Goal: Task Accomplishment & Management: Manage account settings

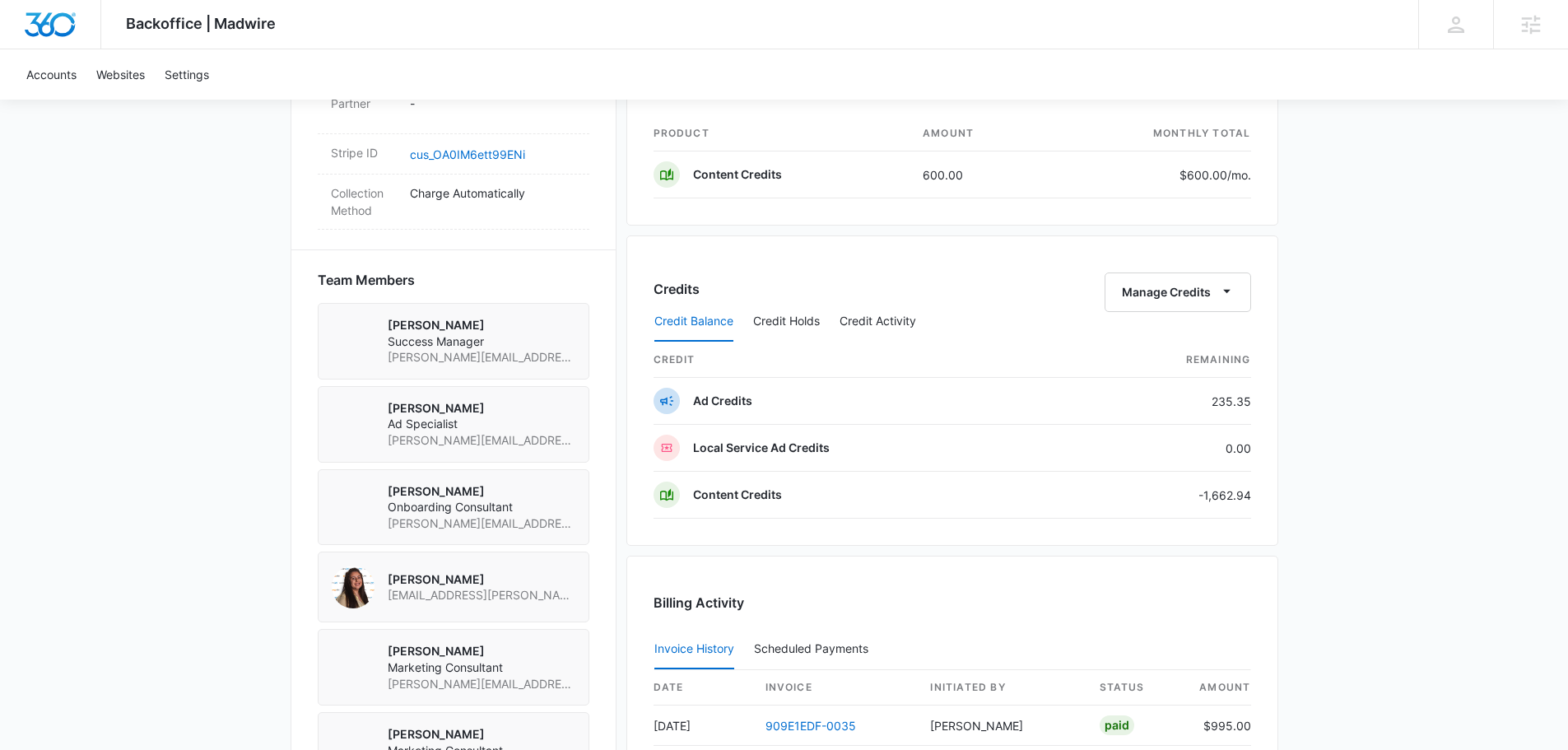
scroll to position [1071, 0]
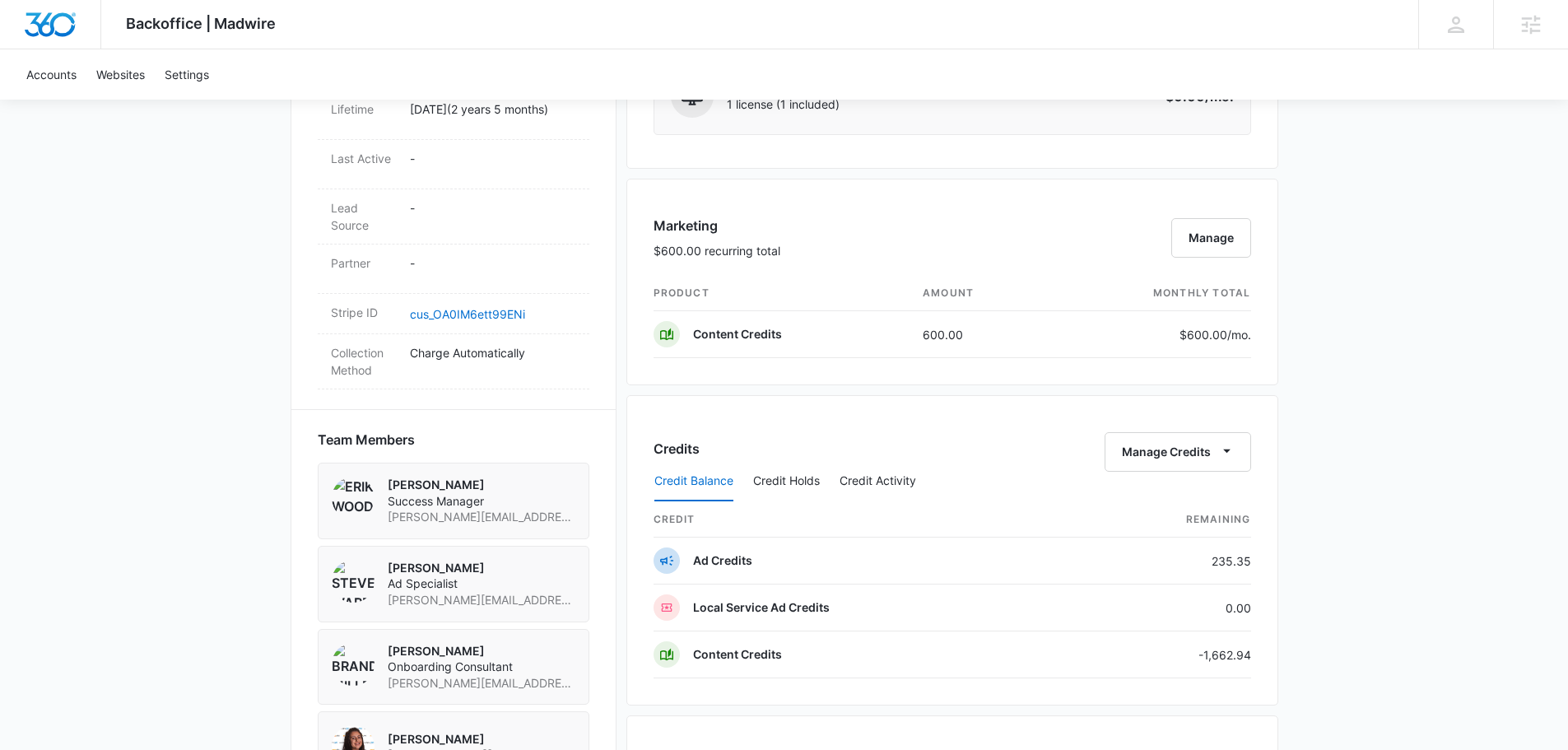
scroll to position [824, 0]
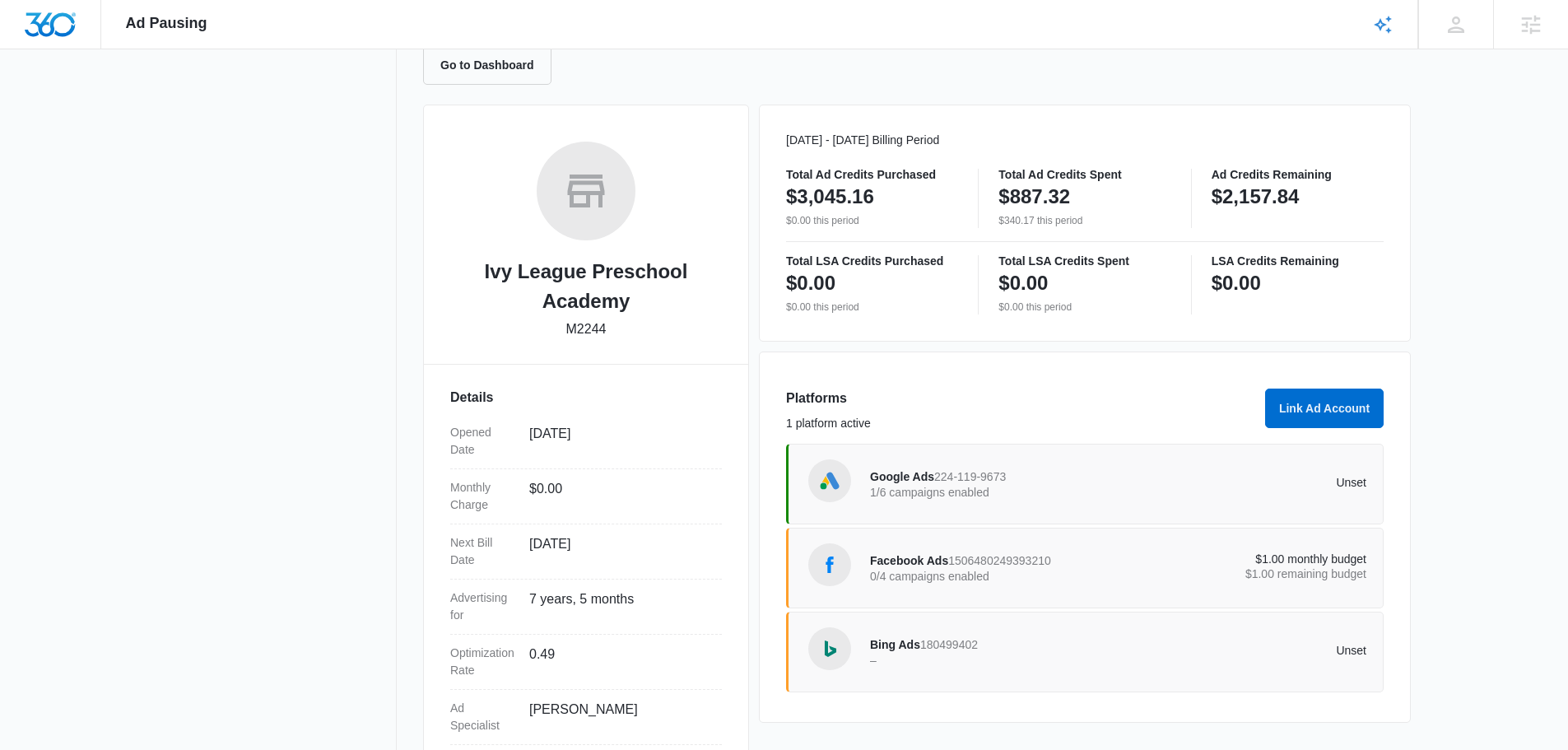
scroll to position [247, 0]
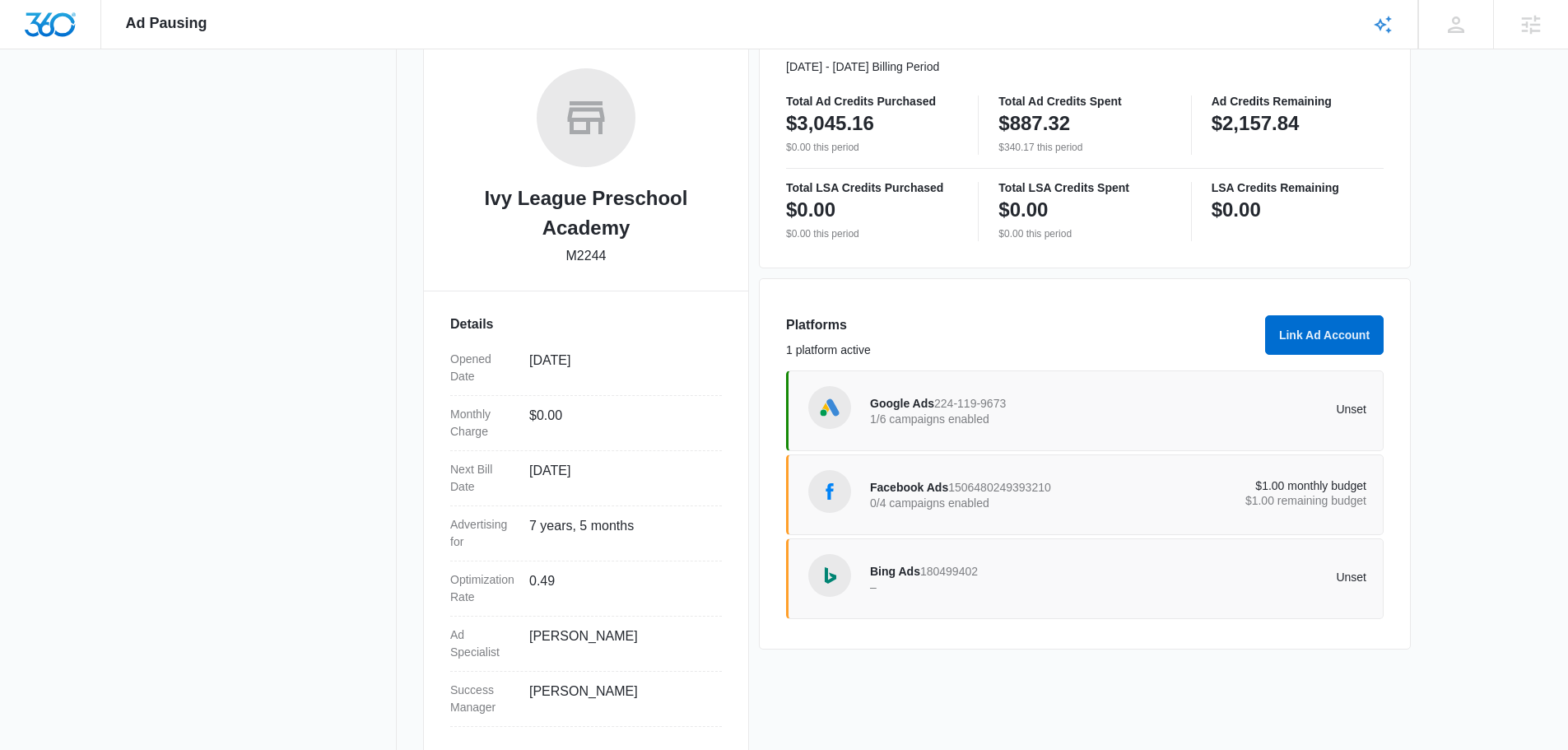
click at [938, 415] on p "1/6 campaigns enabled" at bounding box center [994, 419] width 249 height 12
